Goal: Task Accomplishment & Management: Manage account settings

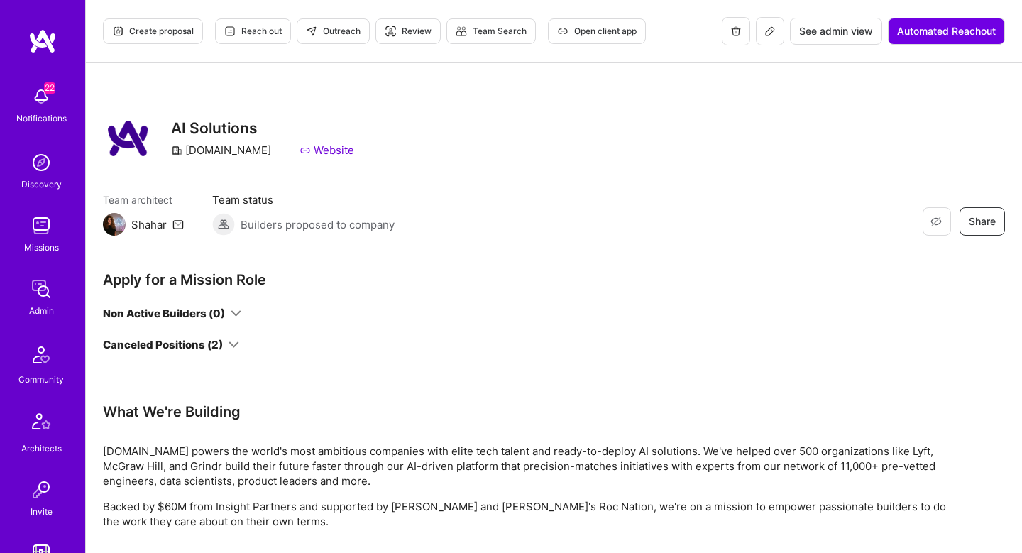
click at [37, 213] on img at bounding box center [41, 226] width 28 height 28
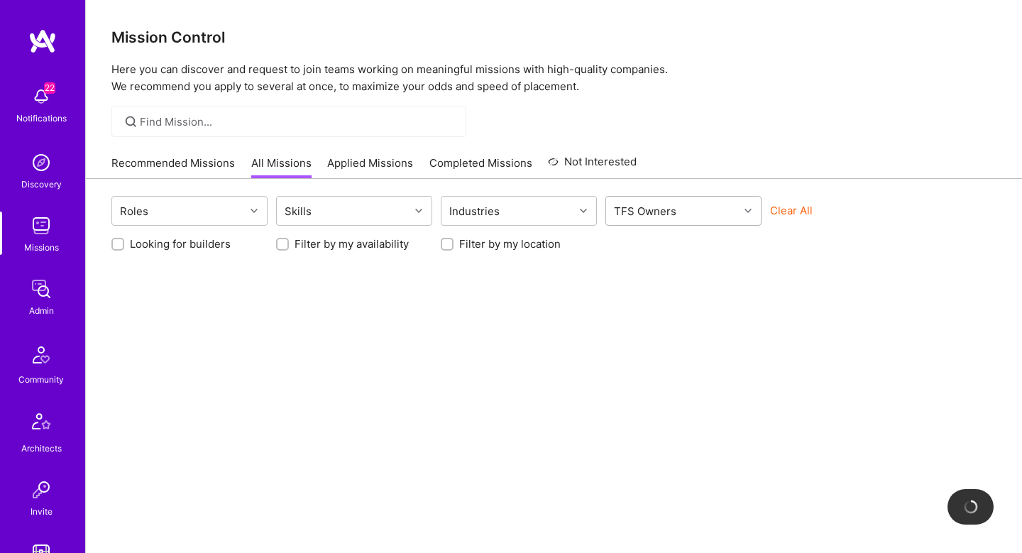
click at [673, 208] on div "TFS Owners" at bounding box center [645, 211] width 70 height 21
click at [772, 220] on div "Clear All" at bounding box center [848, 216] width 156 height 26
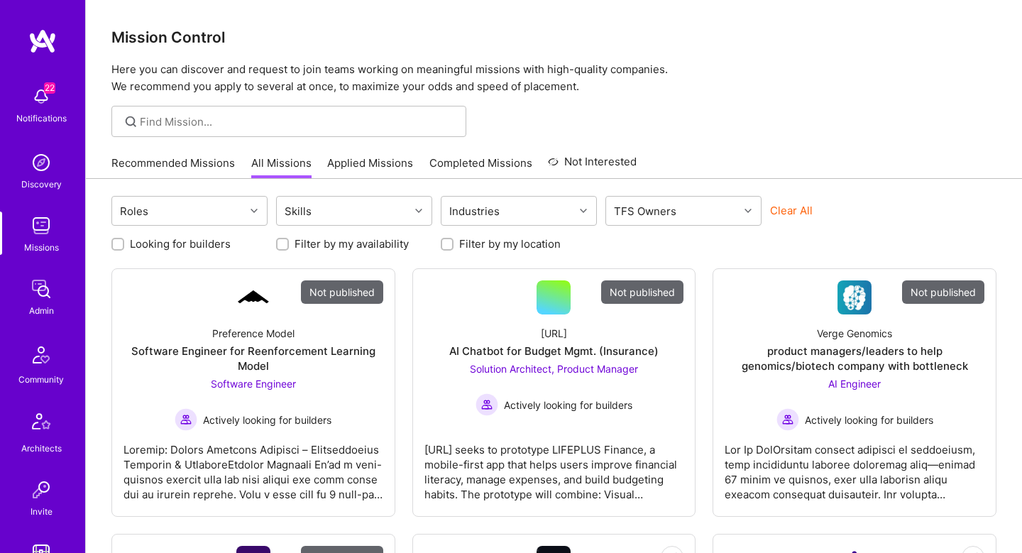
click at [786, 210] on button "Clear All" at bounding box center [791, 210] width 43 height 15
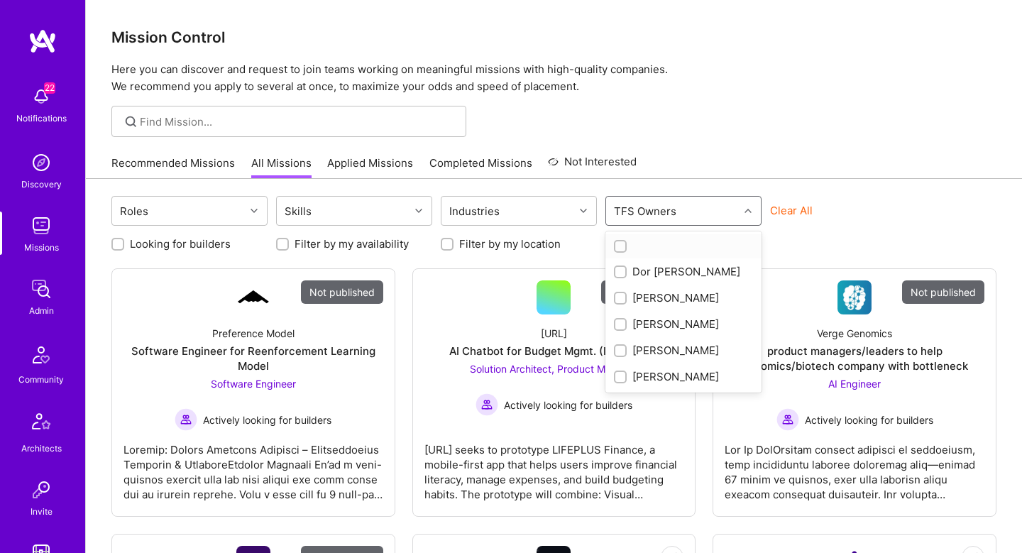
click at [715, 209] on div "TFS Owners" at bounding box center [672, 211] width 133 height 28
click at [666, 380] on div "[PERSON_NAME]" at bounding box center [683, 376] width 139 height 15
checkbox input "true"
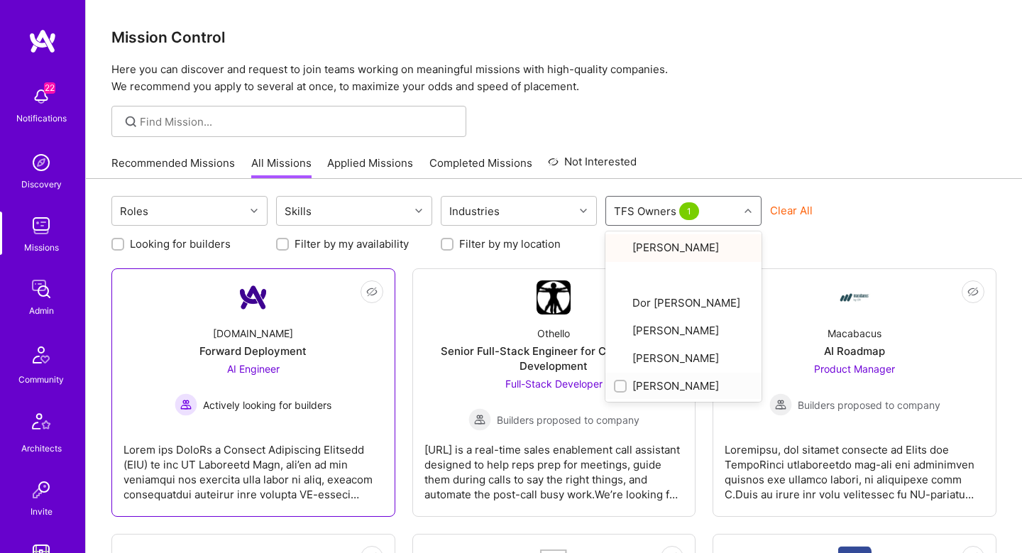
click at [278, 403] on span "Actively looking for builders" at bounding box center [267, 404] width 128 height 15
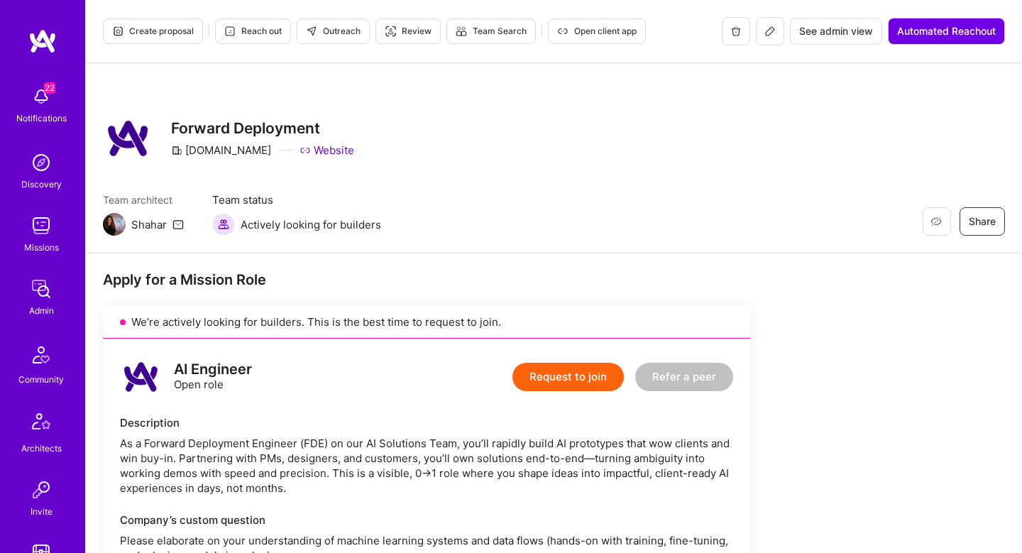
click at [769, 31] on icon at bounding box center [769, 31] width 11 height 11
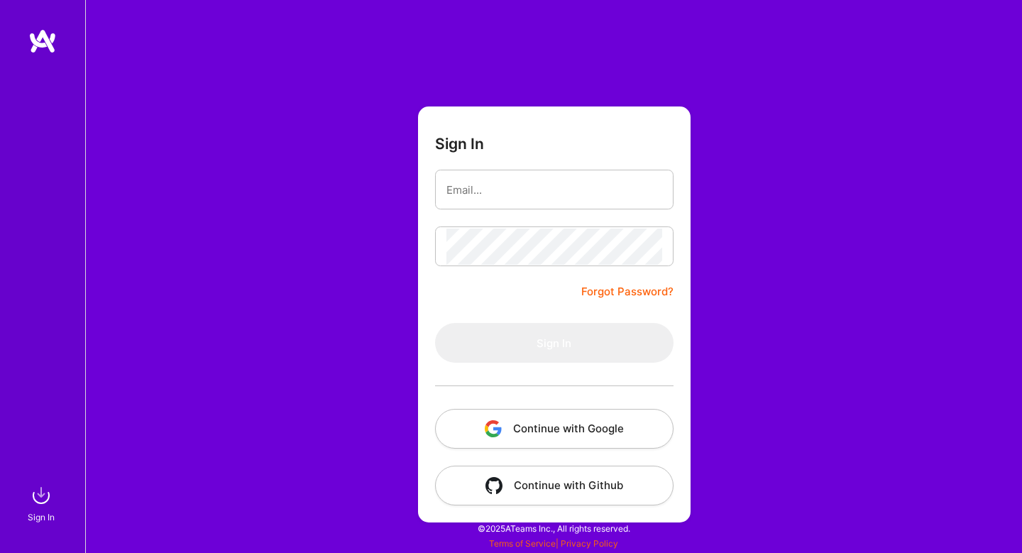
click at [540, 429] on button "Continue with Google" at bounding box center [554, 429] width 238 height 40
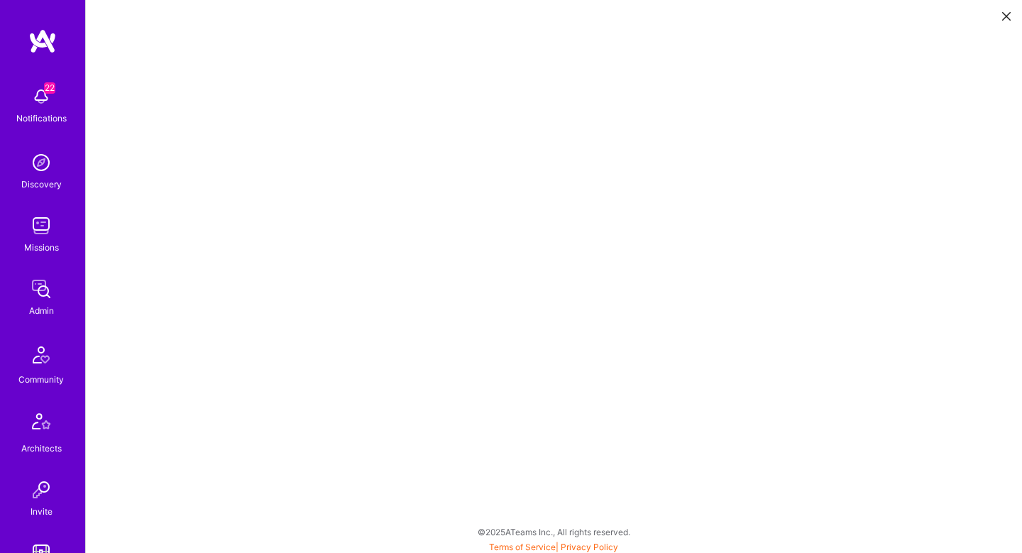
click at [1000, 13] on button at bounding box center [1006, 15] width 17 height 23
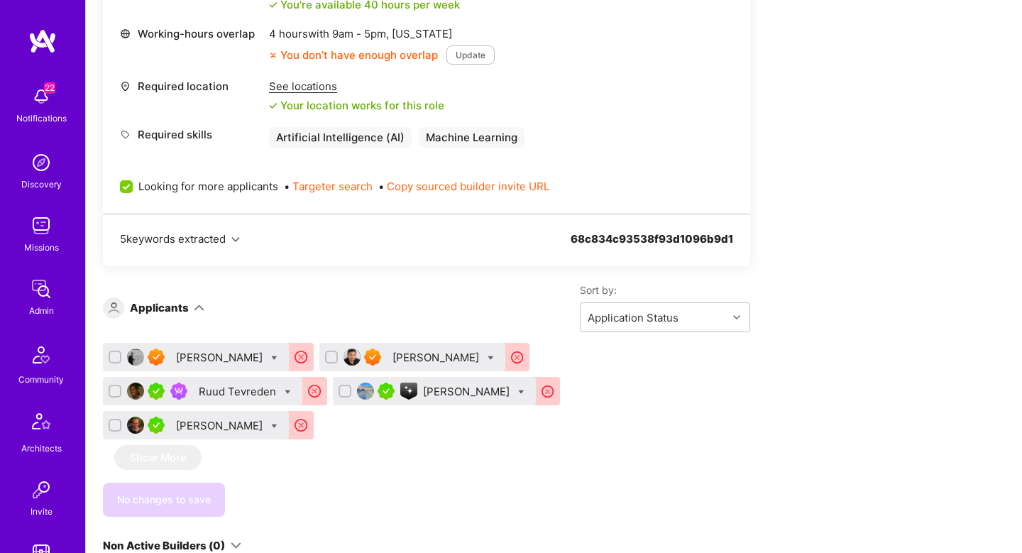
scroll to position [830, 0]
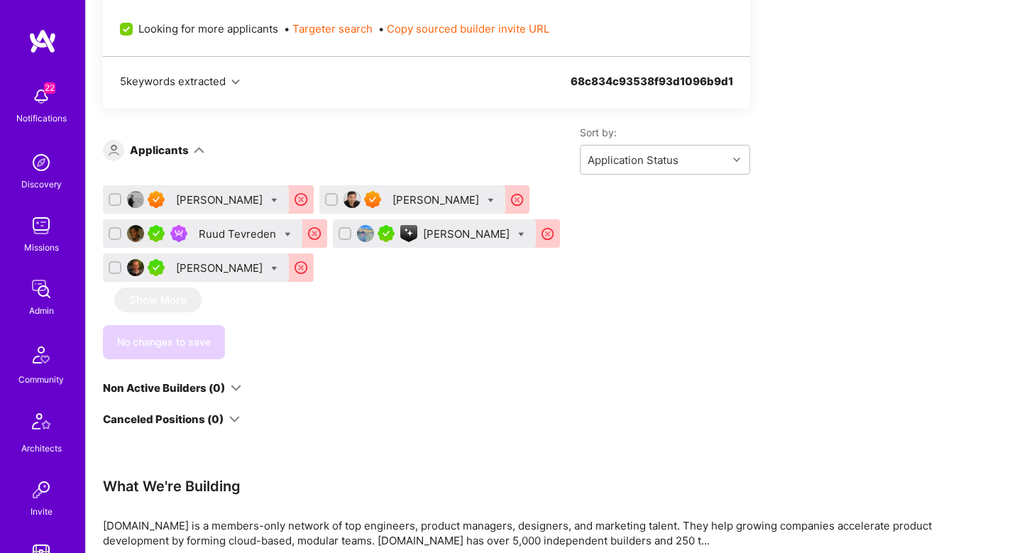
click at [482, 207] on div "[PERSON_NAME]" at bounding box center [436, 199] width 89 height 15
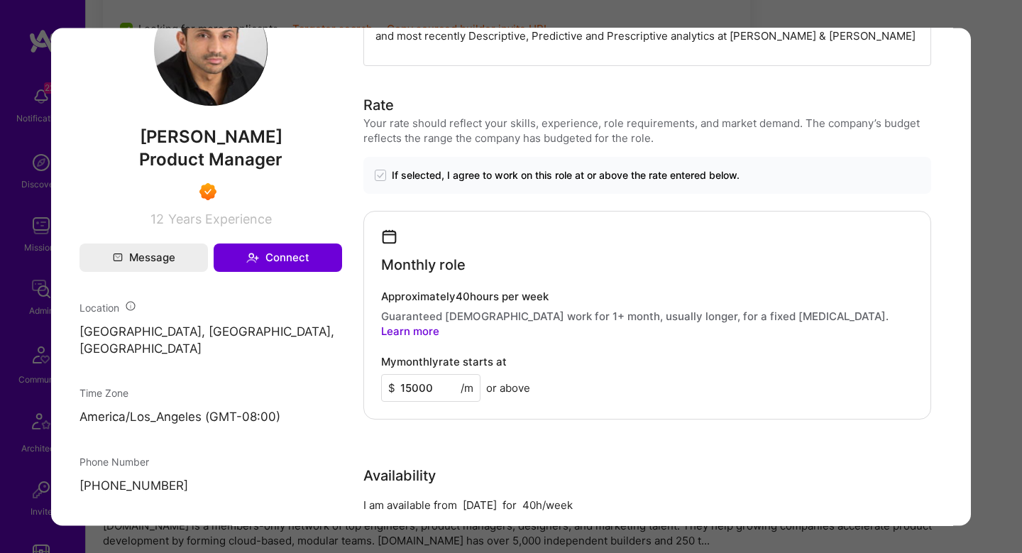
scroll to position [869, 0]
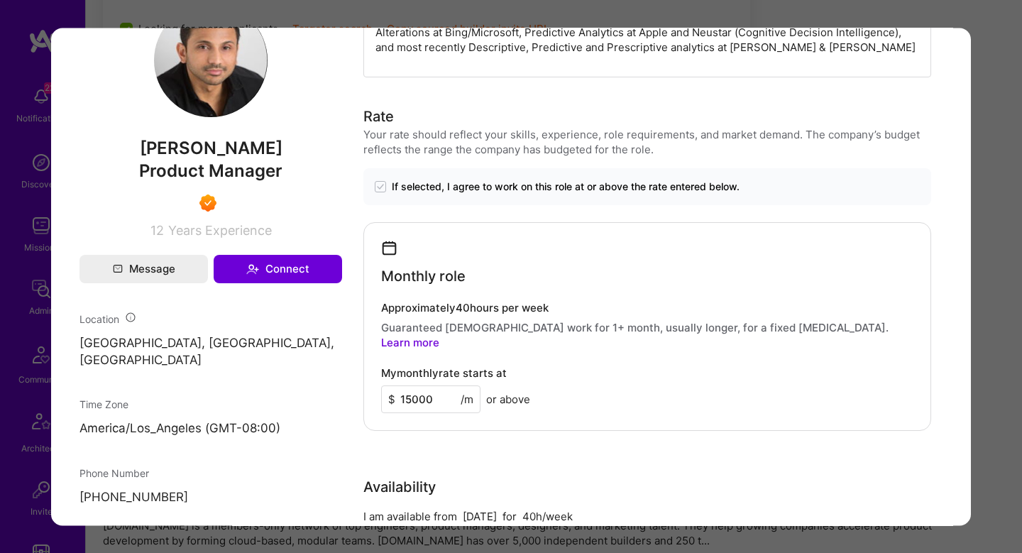
click at [984, 243] on div "Application 2 of 5 Builder Missing Requirements Rate $ 75 - $ 87 User set $ 150…" at bounding box center [511, 276] width 1022 height 553
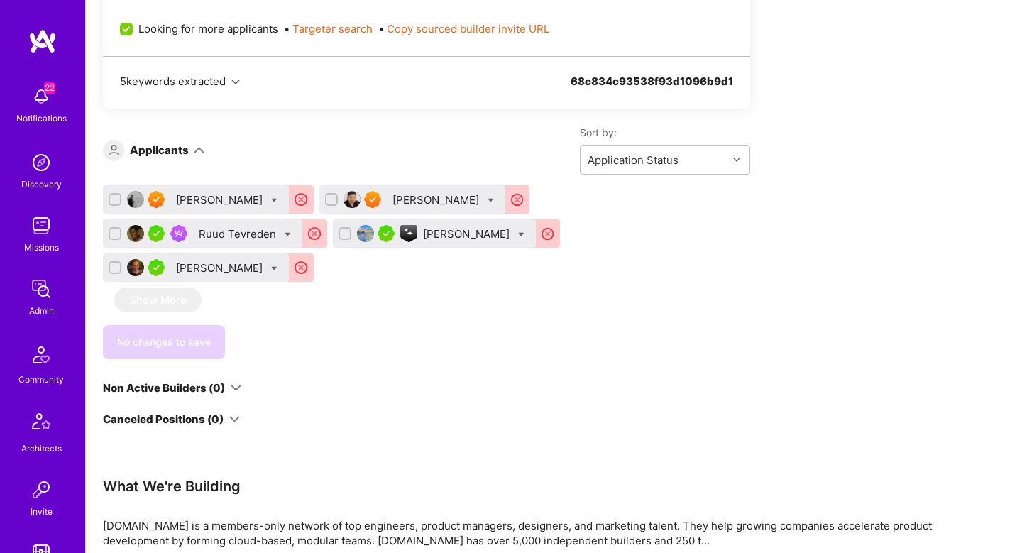
click at [200, 231] on div "Ruud Tevreden" at bounding box center [239, 233] width 80 height 15
